Goal: Task Accomplishment & Management: Use online tool/utility

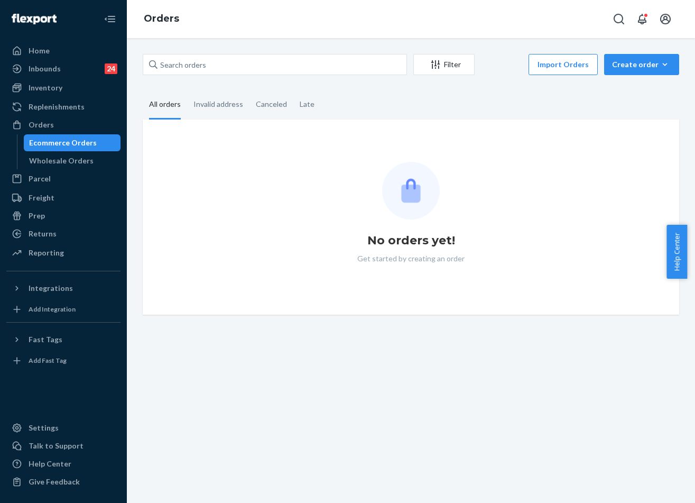
click at [209, 45] on div "Filter Import Orders Create order Ecommerce order Removal order All orders Inva…" at bounding box center [411, 270] width 568 height 465
click at [215, 59] on input "text" at bounding box center [275, 64] width 264 height 21
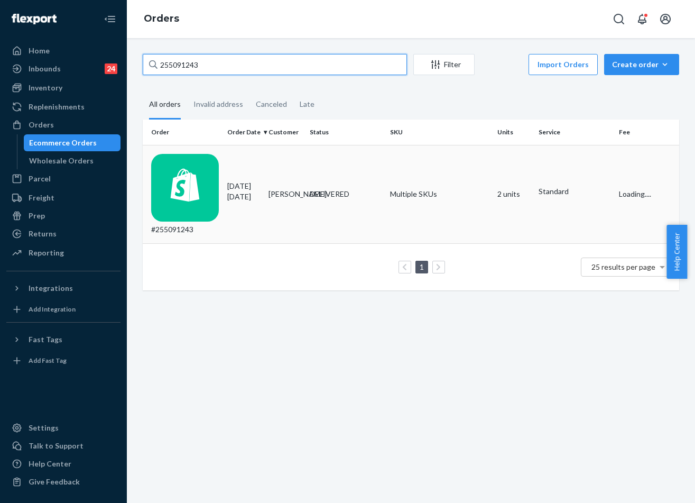
type input "255091243"
click at [270, 172] on td "[PERSON_NAME]" at bounding box center [284, 194] width 41 height 98
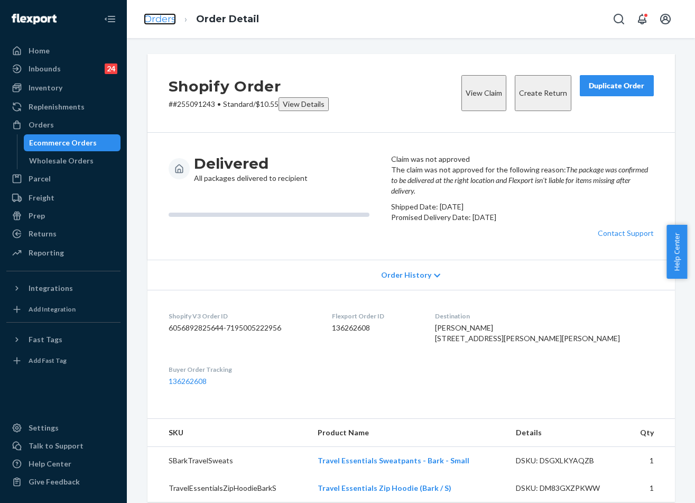
click at [173, 19] on link "Orders" at bounding box center [160, 19] width 32 height 12
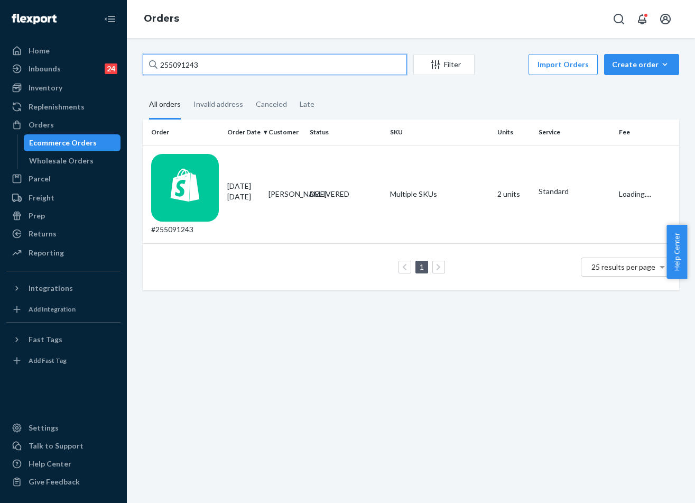
click at [214, 56] on input "255091243" at bounding box center [275, 64] width 264 height 21
click at [399, 168] on td "Multiple SKUs" at bounding box center [439, 194] width 107 height 98
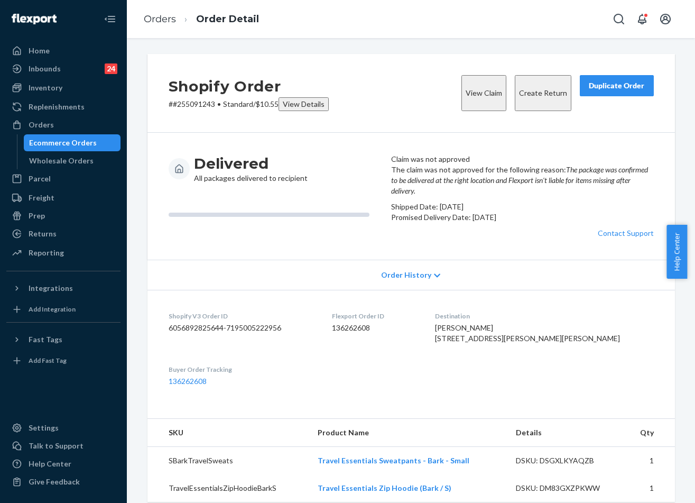
click at [616, 87] on div "Duplicate Order" at bounding box center [617, 85] width 56 height 11
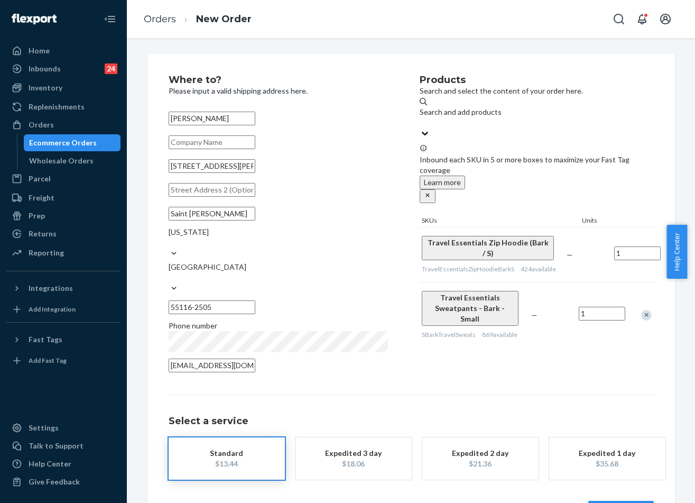
click at [594, 501] on button "Review Order" at bounding box center [621, 511] width 66 height 21
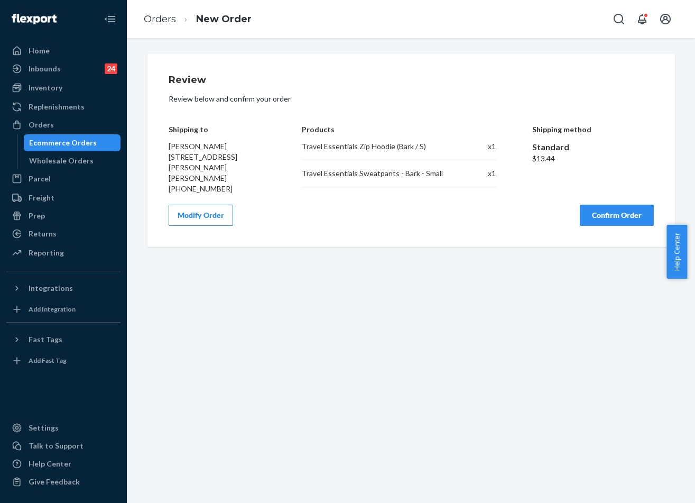
click at [603, 211] on button "Confirm Order" at bounding box center [617, 215] width 74 height 21
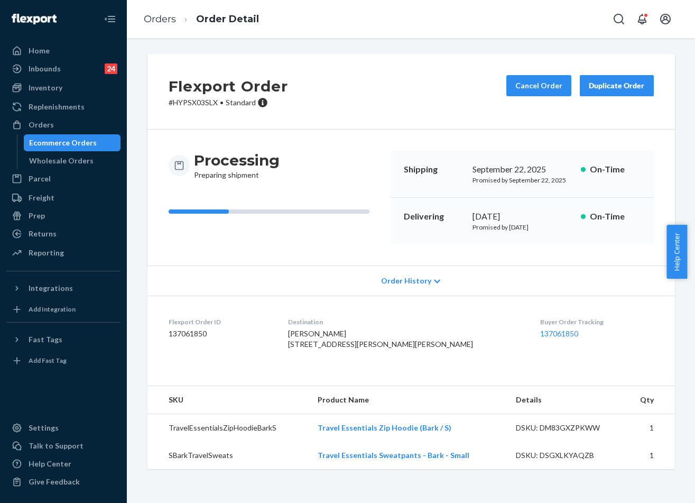
drag, startPoint x: 537, startPoint y: 213, endPoint x: 464, endPoint y: 213, distance: 72.4
click at [464, 213] on div "Delivering [DATE] Promised by [DATE] On-Time" at bounding box center [522, 221] width 263 height 47
copy div "[DATE]"
click at [151, 19] on link "Orders" at bounding box center [160, 19] width 32 height 12
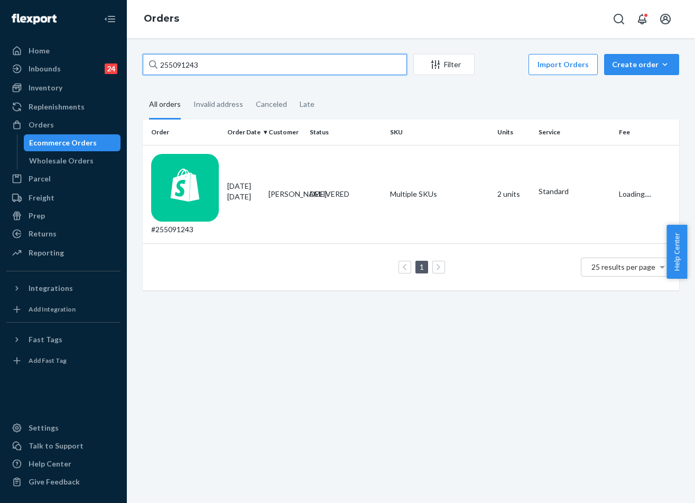
click at [210, 59] on input "255091243" at bounding box center [275, 64] width 264 height 21
paste input "4311065"
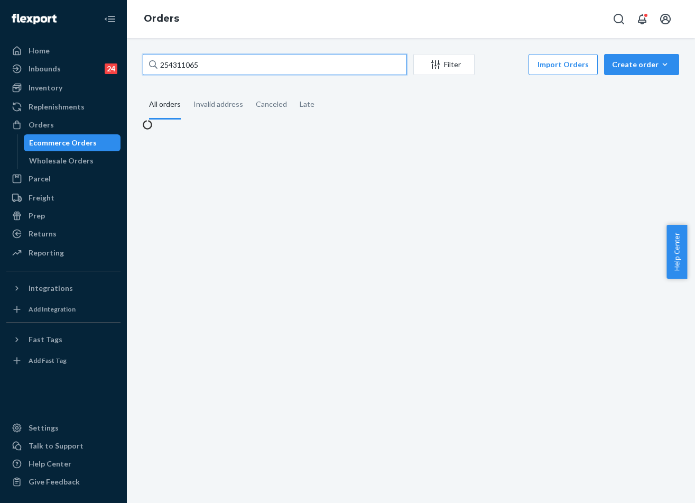
type input "254311065"
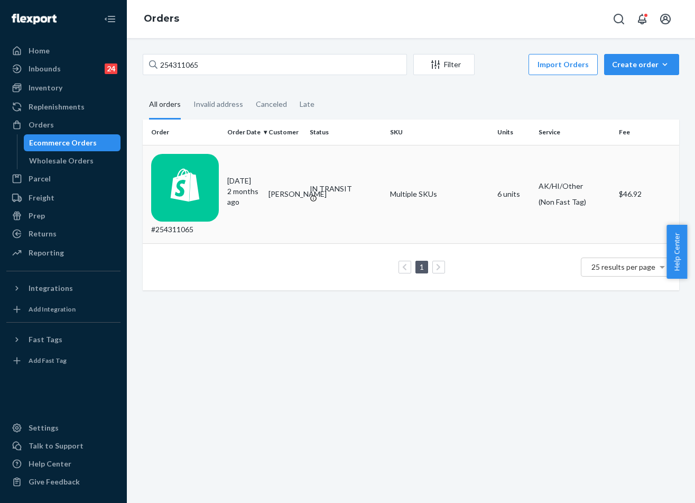
click at [487, 178] on td "Multiple SKUs" at bounding box center [439, 194] width 107 height 98
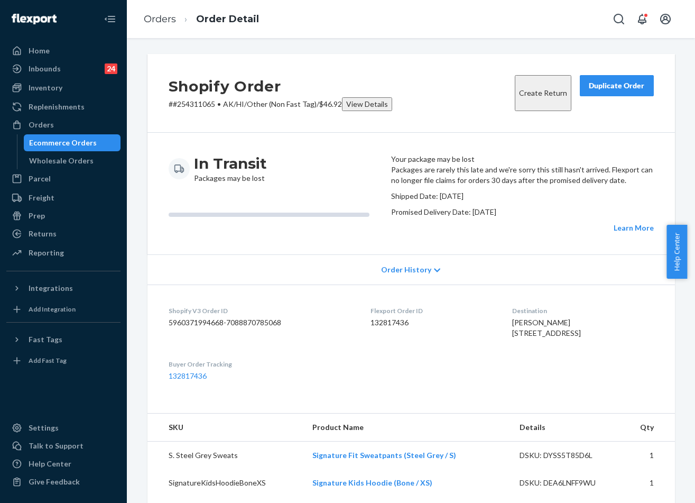
click at [625, 76] on button "Duplicate Order" at bounding box center [617, 85] width 74 height 21
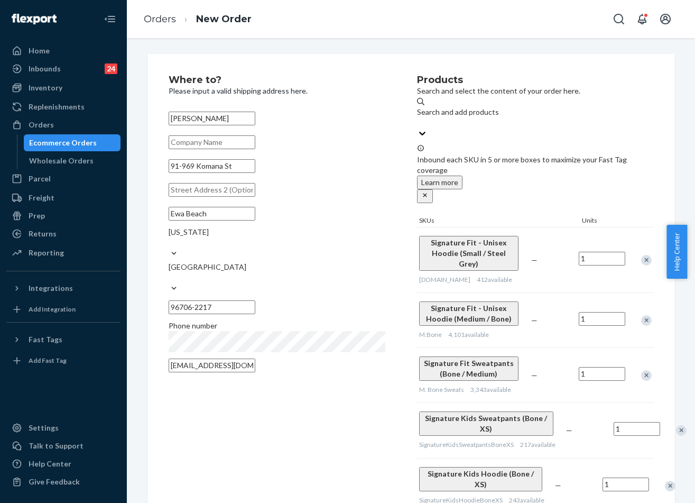
scroll to position [187, 0]
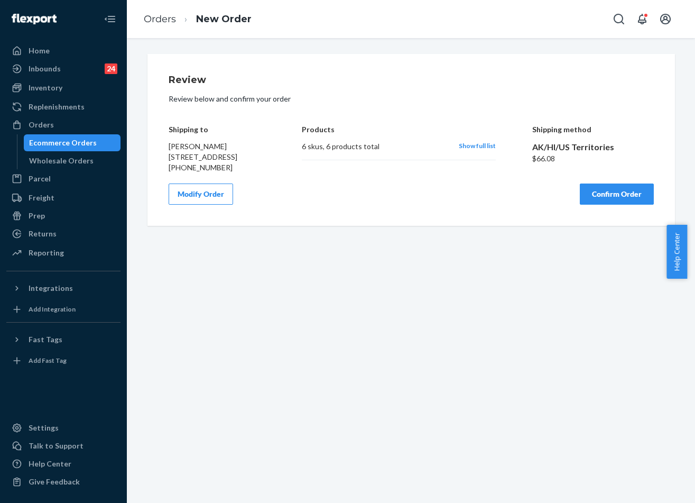
scroll to position [0, 0]
click at [615, 201] on button "Confirm Order" at bounding box center [617, 193] width 74 height 21
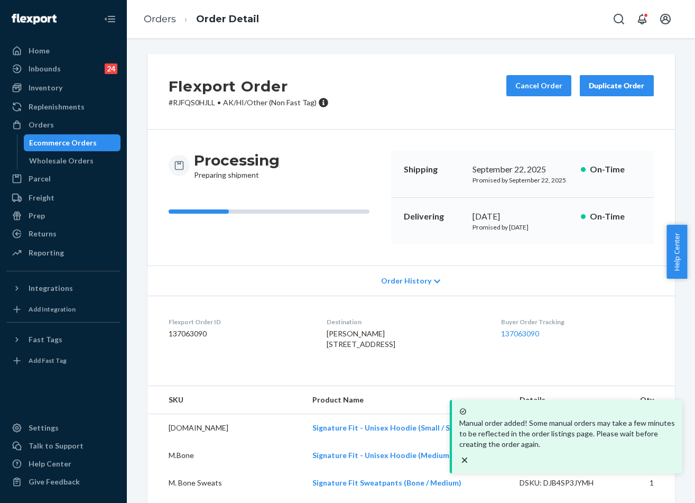
drag, startPoint x: 540, startPoint y: 216, endPoint x: 468, endPoint y: 214, distance: 72.5
click at [468, 214] on div "Delivering [DATE] Promised by [DATE] On-Time" at bounding box center [522, 221] width 263 height 47
copy div "[DATE]"
